Goal: Navigation & Orientation: Find specific page/section

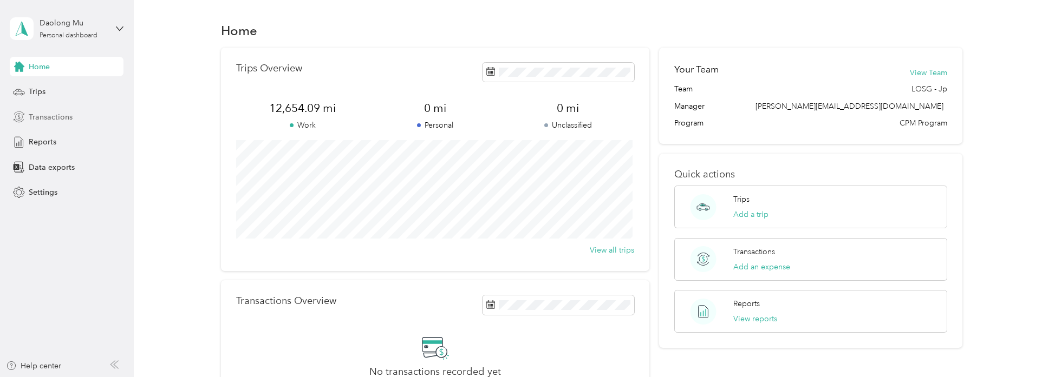
click at [57, 114] on span "Transactions" at bounding box center [51, 117] width 44 height 11
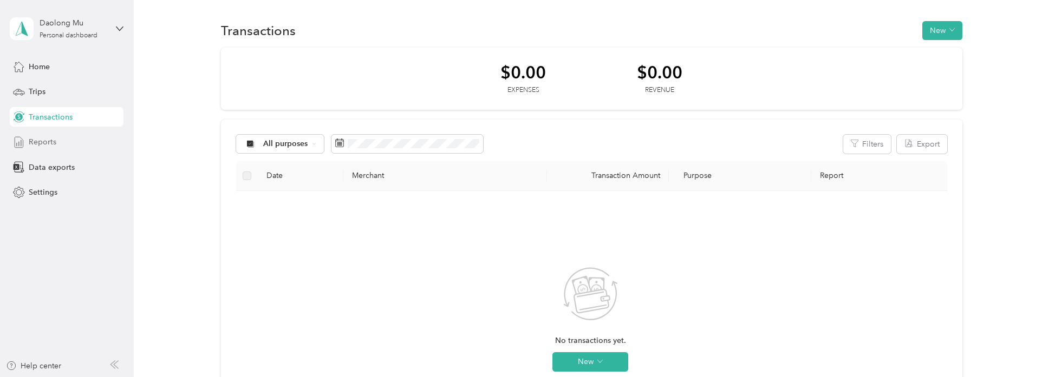
click at [60, 145] on div "Reports" at bounding box center [67, 142] width 114 height 19
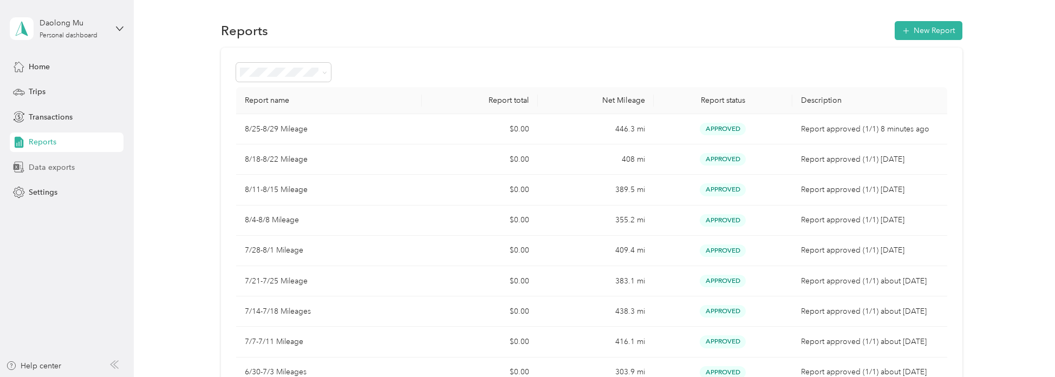
click at [55, 159] on div "Data exports" at bounding box center [67, 167] width 114 height 19
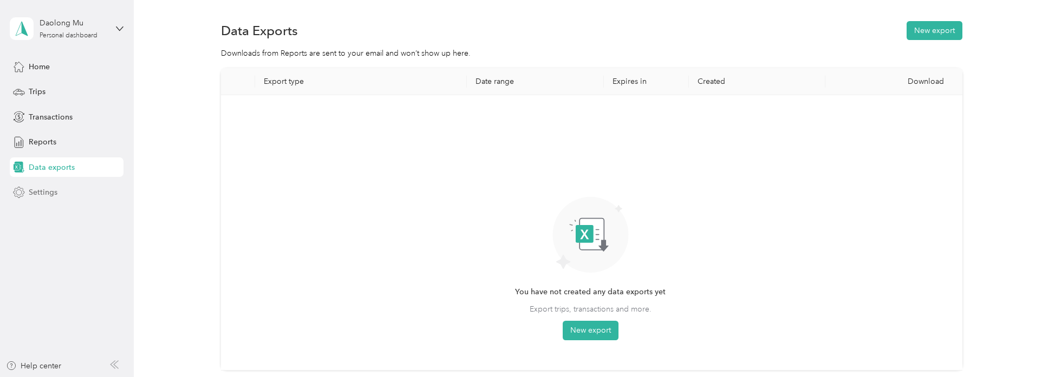
click at [65, 193] on div "Settings" at bounding box center [67, 192] width 114 height 19
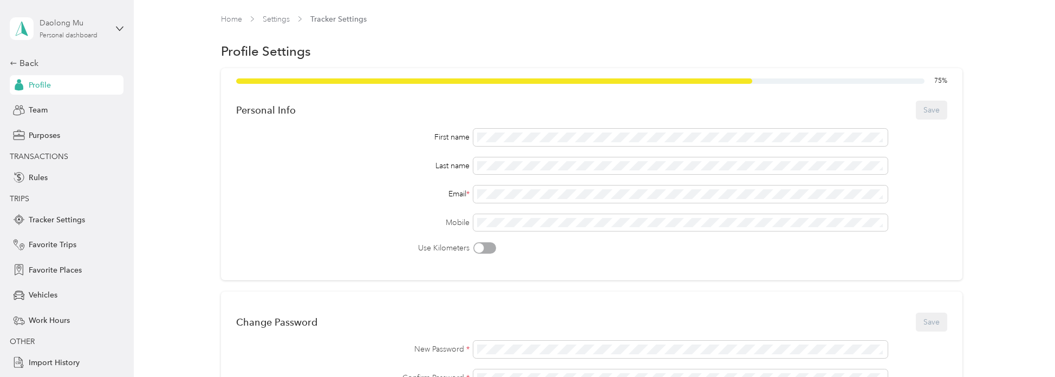
click at [40, 23] on div "Daolong Mu" at bounding box center [74, 22] width 68 height 11
click at [133, 61] on div "You’re signed in as daolong.mu@wismettacusa.com Log out" at bounding box center [152, 75] width 292 height 61
click at [22, 69] on div "Back" at bounding box center [64, 63] width 108 height 13
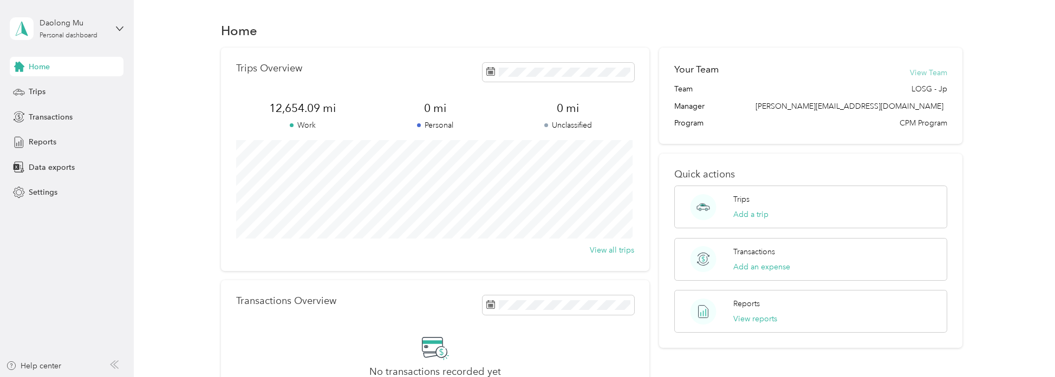
click at [934, 73] on button "View Team" at bounding box center [928, 72] width 37 height 11
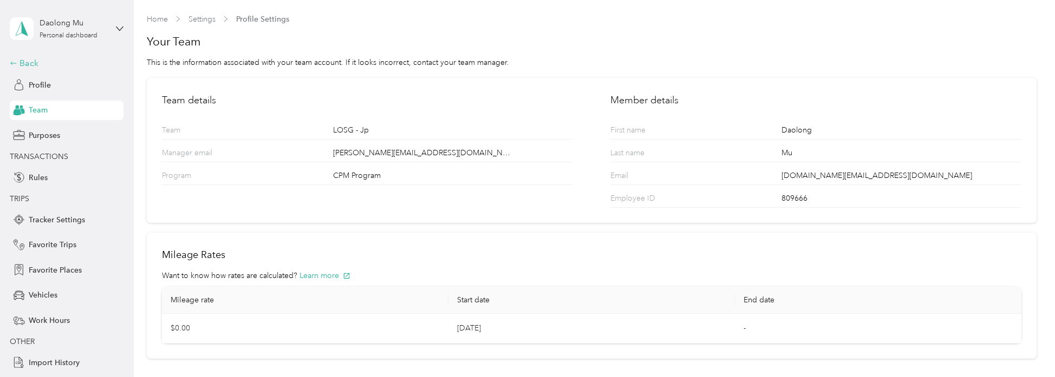
click at [11, 67] on div "Back" at bounding box center [64, 63] width 108 height 13
